Goal: Task Accomplishment & Management: Manage account settings

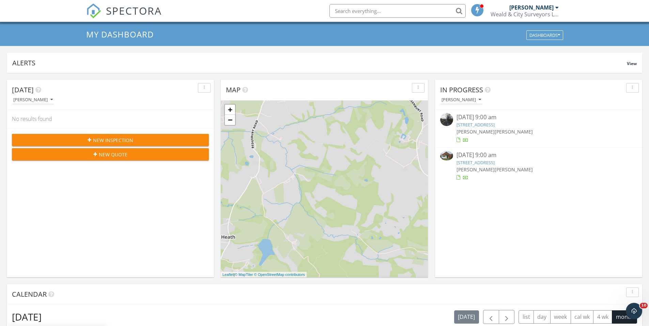
click at [494, 123] on link "1 Chapel Row, Maidstone Road, Matfield , Tonbridge, Kent TN12 7LD" at bounding box center [475, 125] width 38 height 6
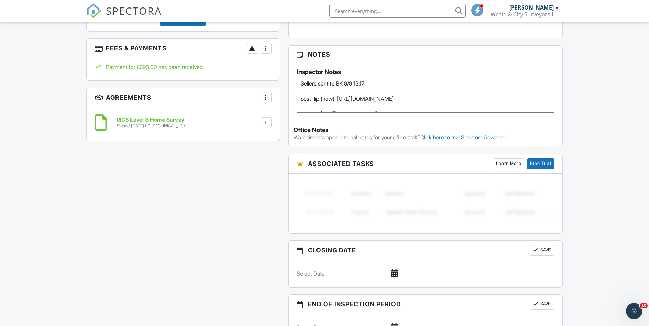
drag, startPoint x: 339, startPoint y: 97, endPoint x: 338, endPoint y: 103, distance: 6.8
click at [338, 103] on textarea "[PERSON_NAME] from [PERSON_NAME] advised key collection from pembury office 018…" at bounding box center [426, 96] width 258 height 34
click at [306, 96] on textarea "[PERSON_NAME] from [PERSON_NAME] advised key collection from pembury office 018…" at bounding box center [426, 96] width 258 height 34
click at [307, 107] on textarea "[PERSON_NAME] from [PERSON_NAME] advised key collection from pembury office 018…" at bounding box center [426, 96] width 258 height 34
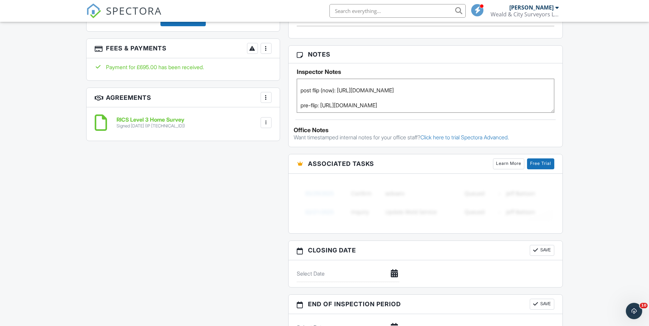
click at [332, 106] on textarea "[PERSON_NAME] from [PERSON_NAME] advised key collection from pembury office 018…" at bounding box center [426, 96] width 258 height 34
drag, startPoint x: 332, startPoint y: 106, endPoint x: 320, endPoint y: 100, distance: 13.6
click at [320, 100] on textarea "[PERSON_NAME] from [PERSON_NAME] advised key collection from pembury office 018…" at bounding box center [426, 96] width 258 height 34
drag, startPoint x: 322, startPoint y: 103, endPoint x: 535, endPoint y: 107, distance: 213.1
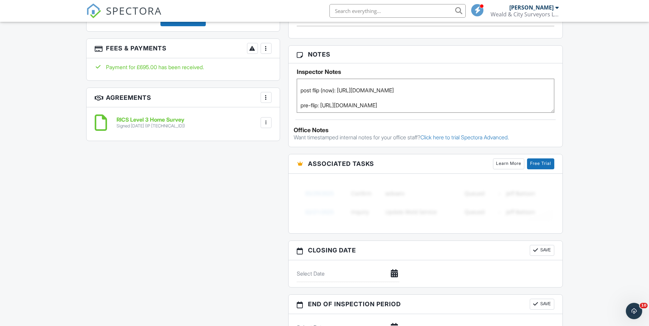
click at [535, 107] on textarea "[PERSON_NAME] from [PERSON_NAME] advised key collection from pembury office 018…" at bounding box center [426, 96] width 258 height 34
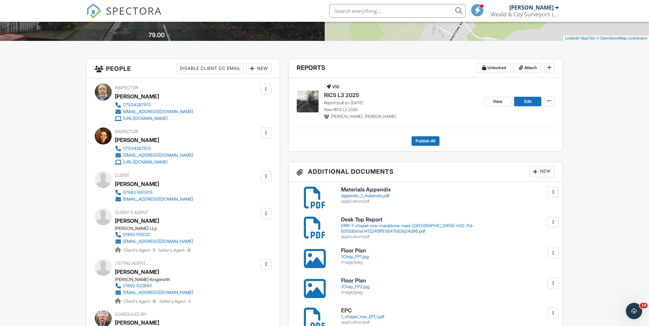
scroll to position [141, 0]
click at [494, 101] on span "View" at bounding box center [498, 101] width 10 height 7
